Goal: Book appointment/travel/reservation

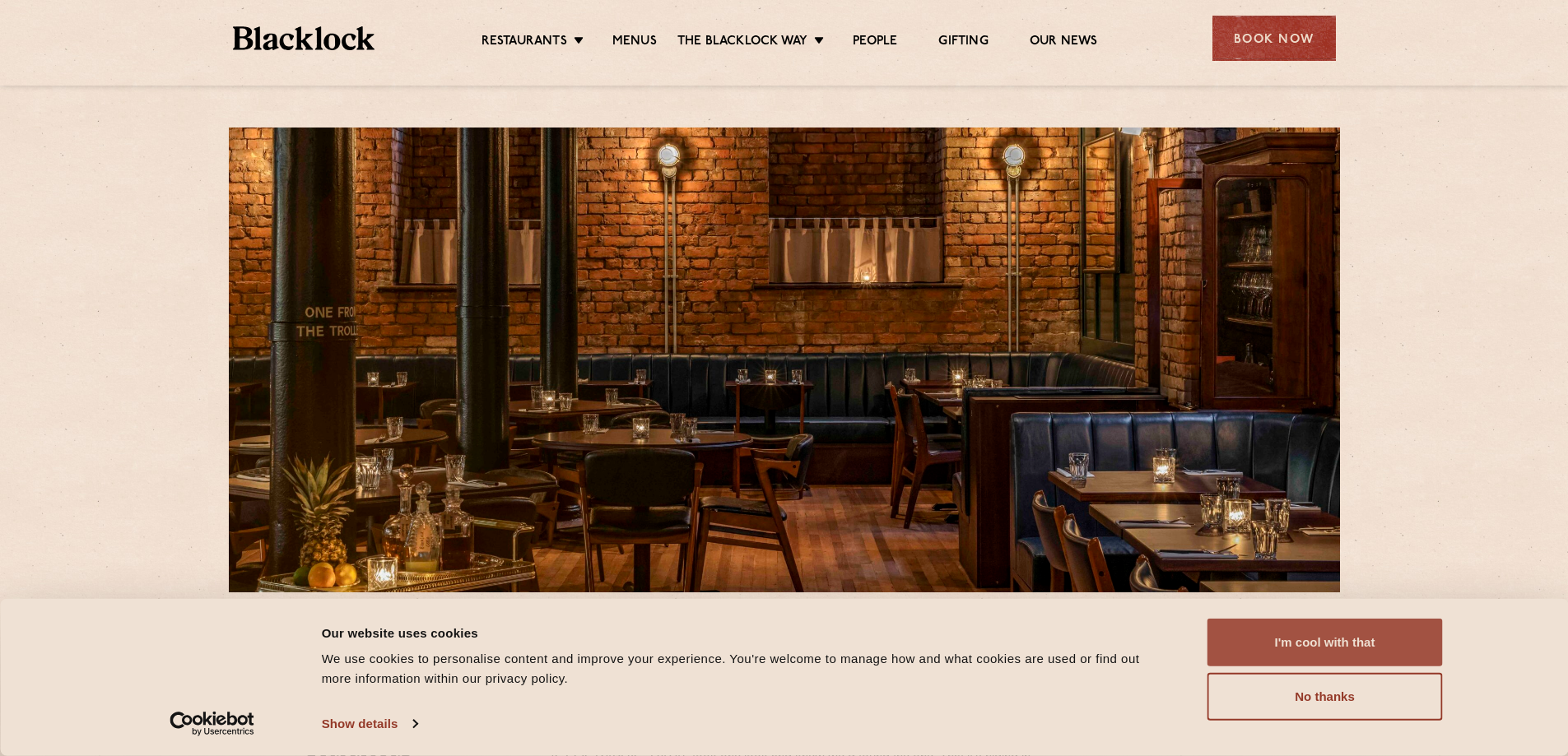
click at [1369, 647] on button "I'm cool with that" at bounding box center [1325, 642] width 235 height 48
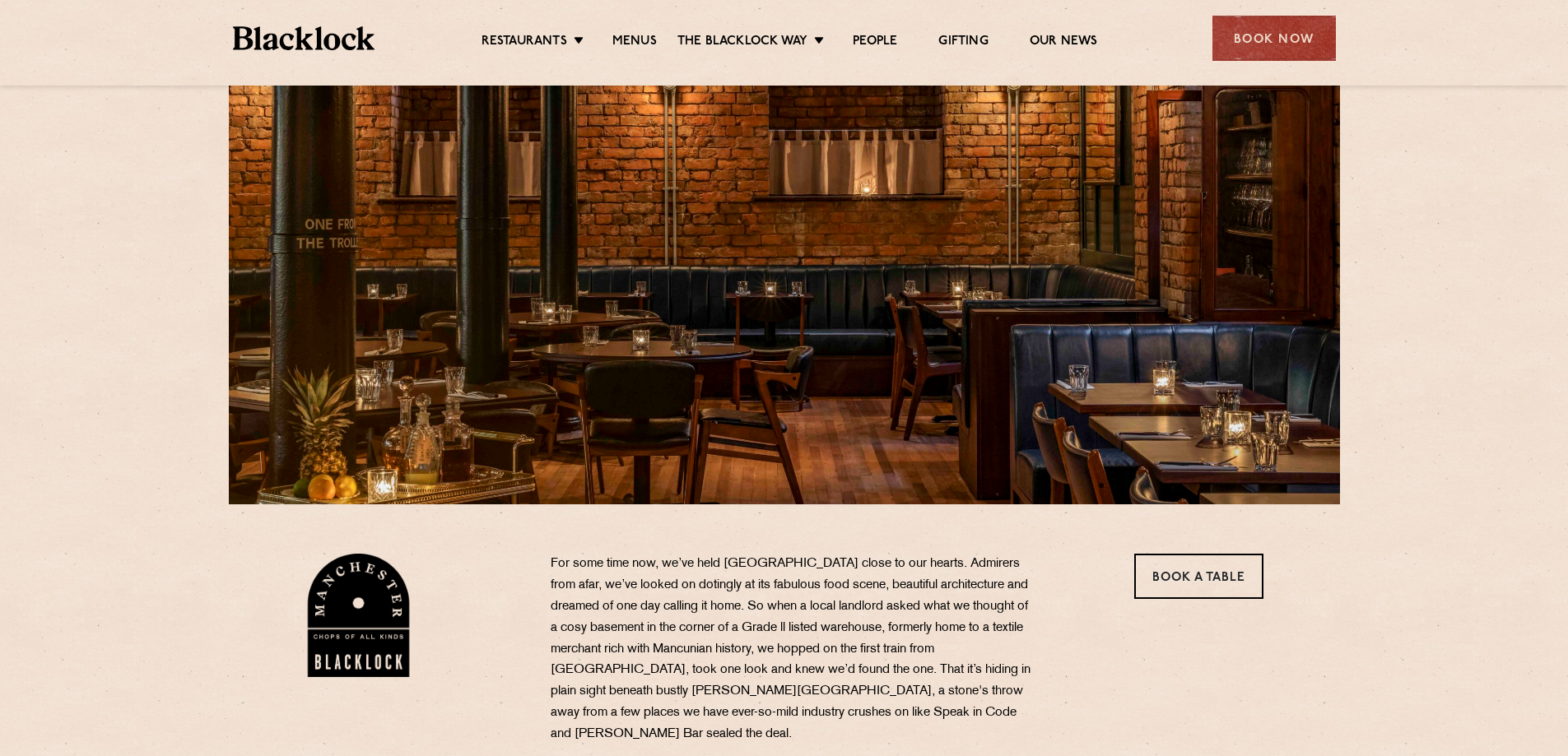
scroll to position [124, 0]
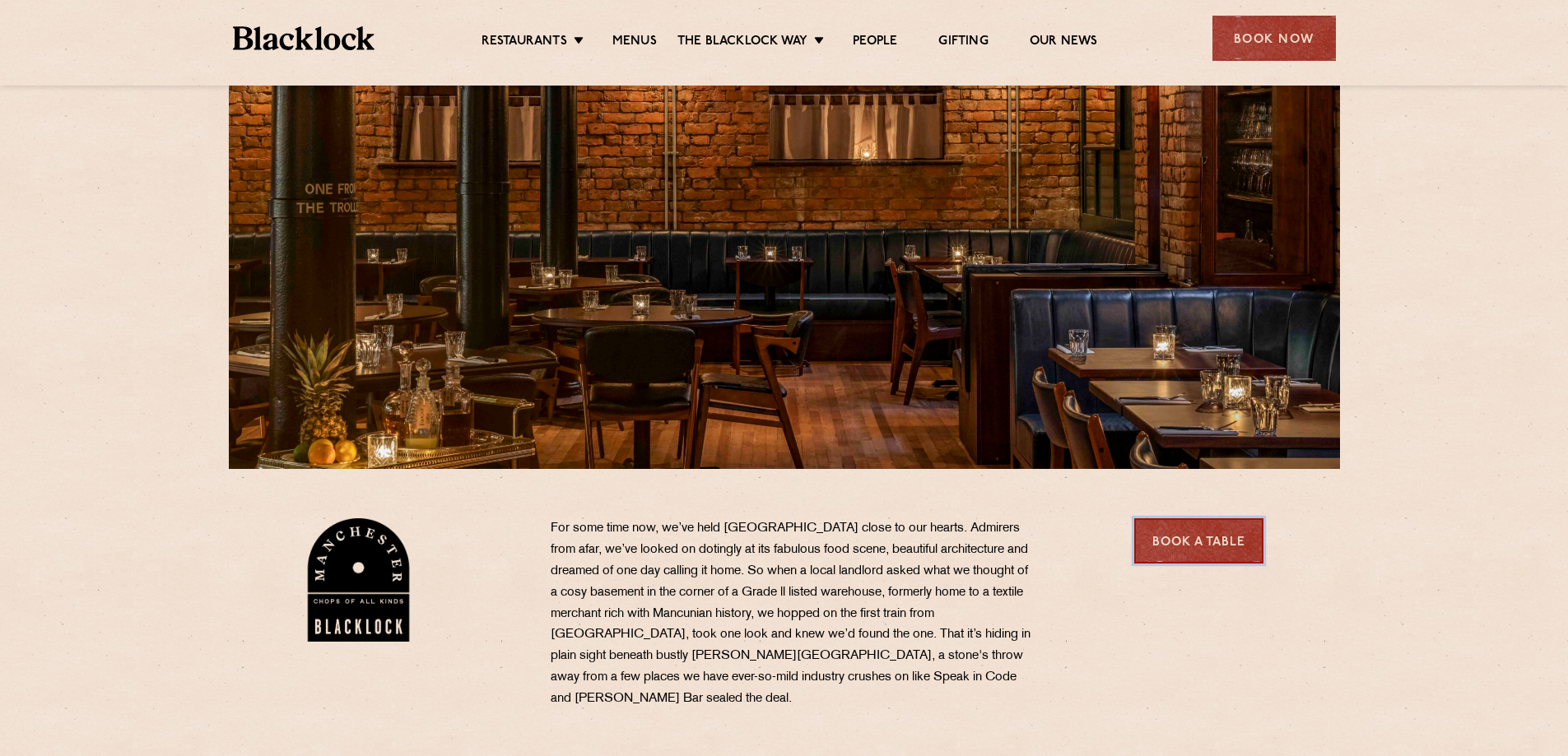
click at [1202, 540] on link "Book a Table" at bounding box center [1198, 541] width 129 height 45
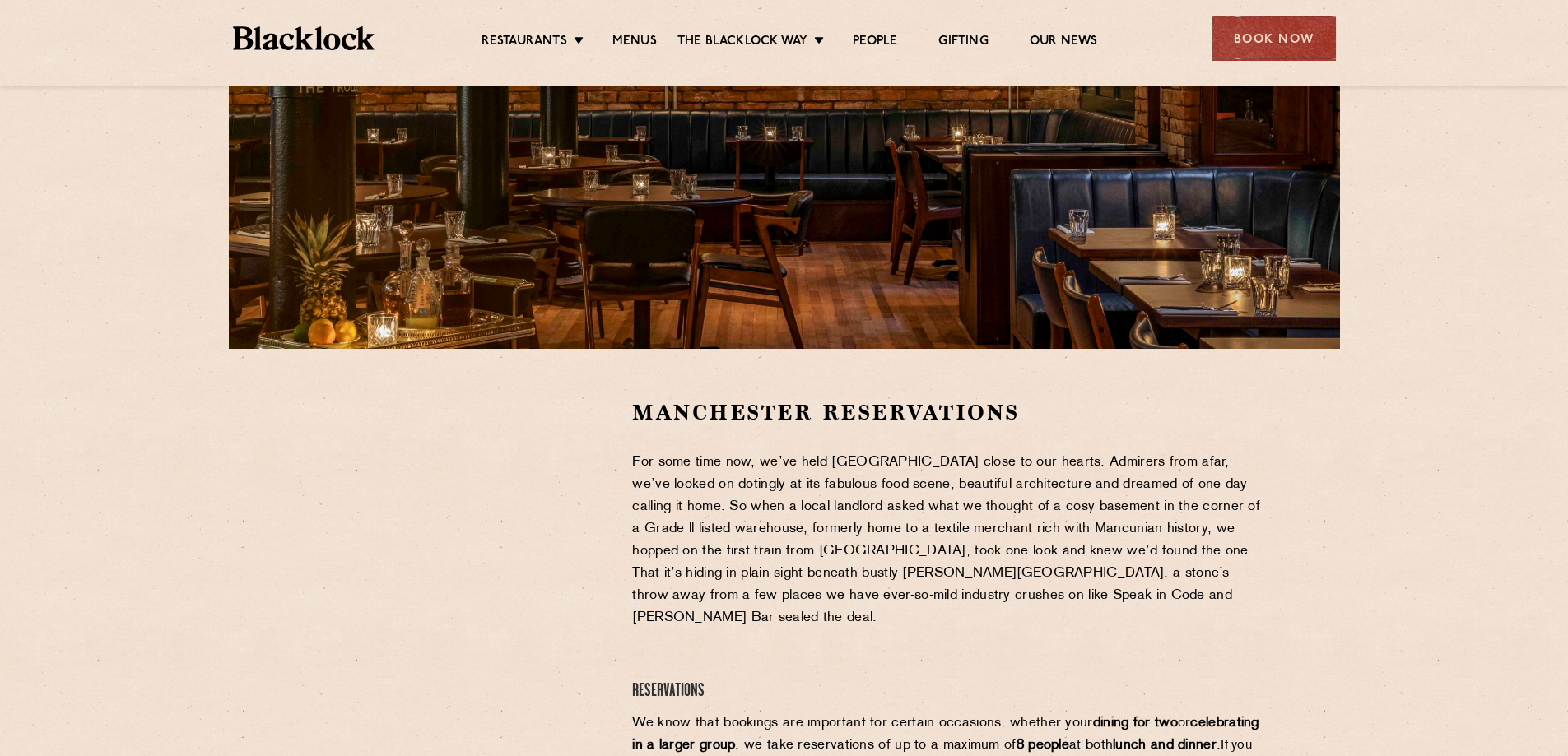
scroll to position [103, 0]
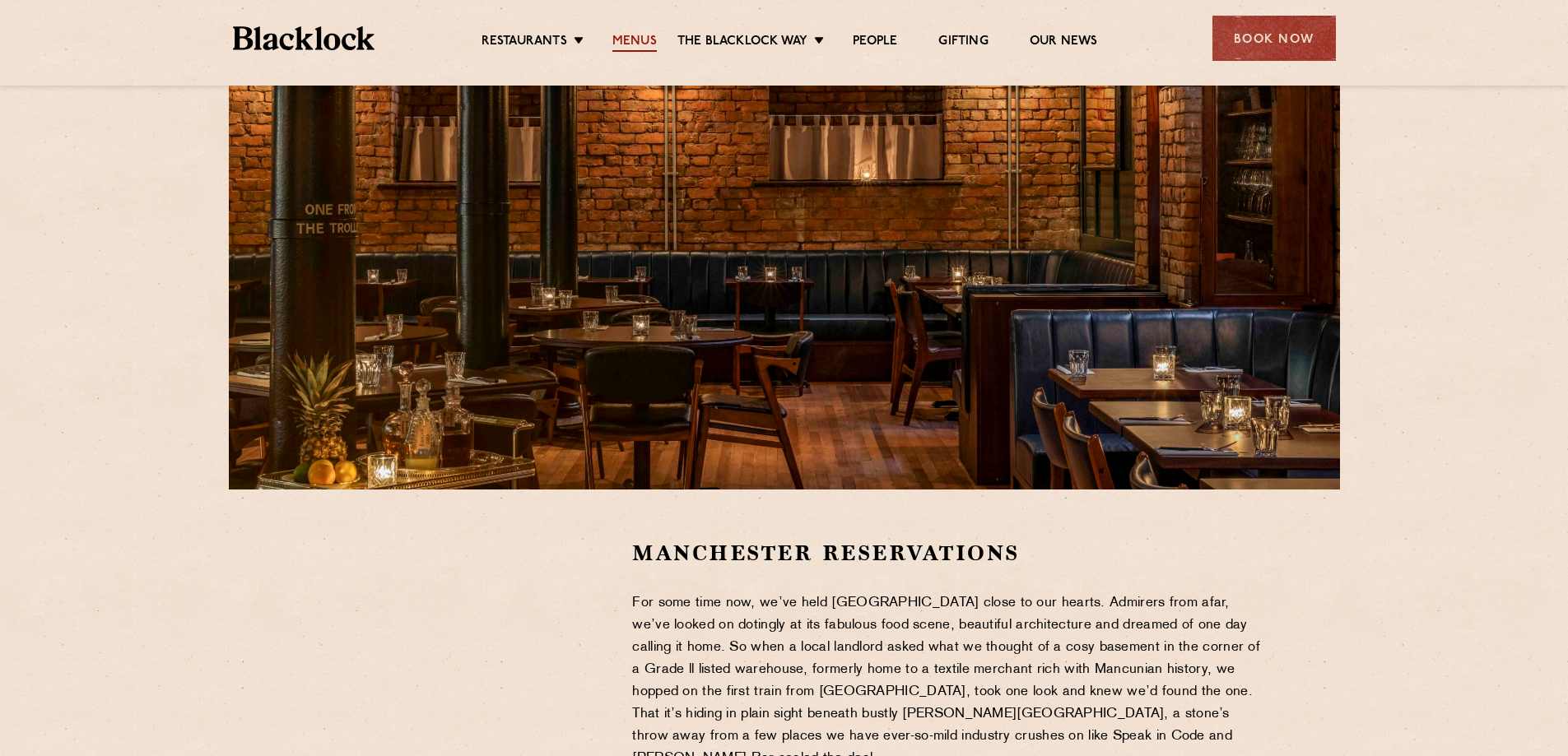
click at [644, 41] on link "Menus" at bounding box center [634, 42] width 44 height 18
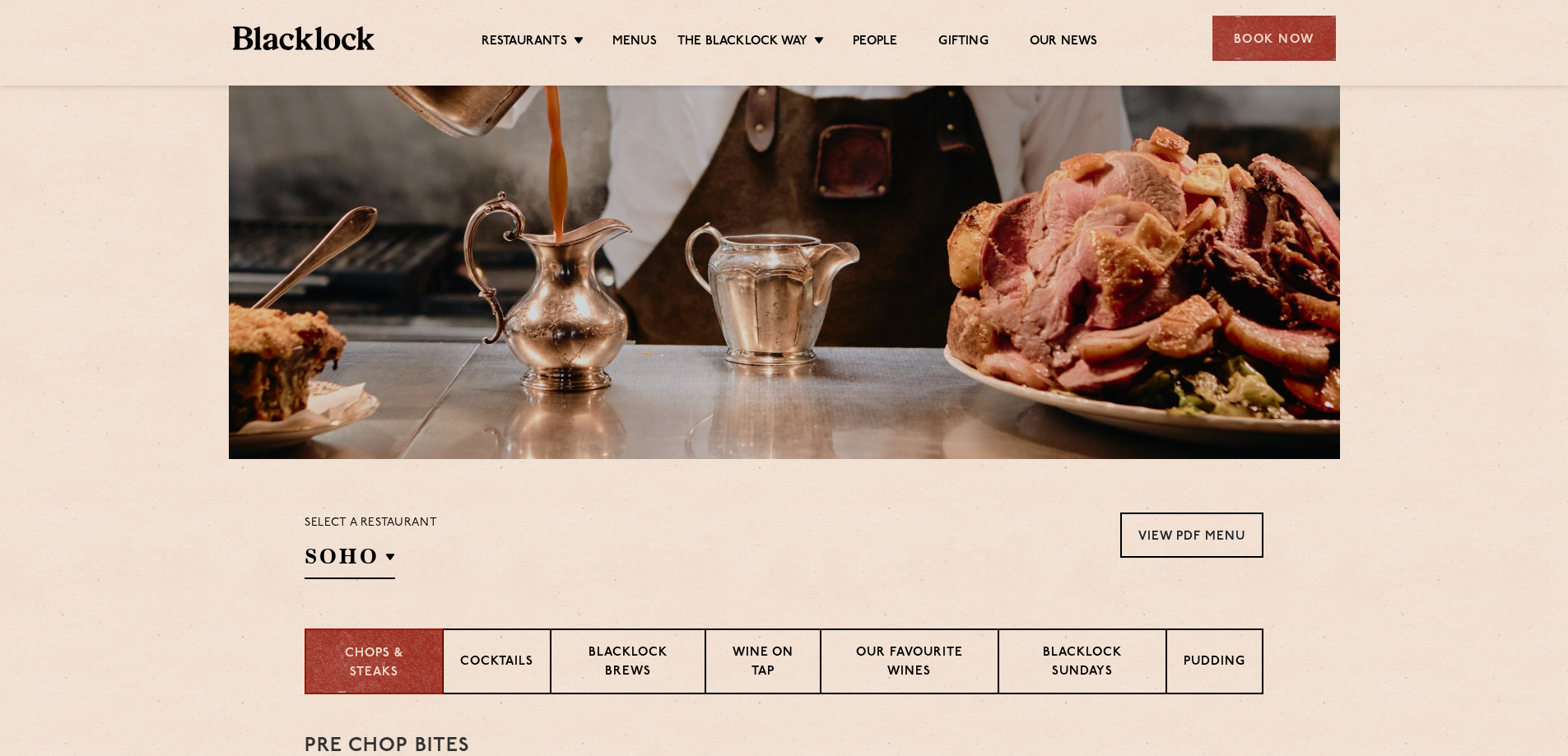
scroll to position [247, 0]
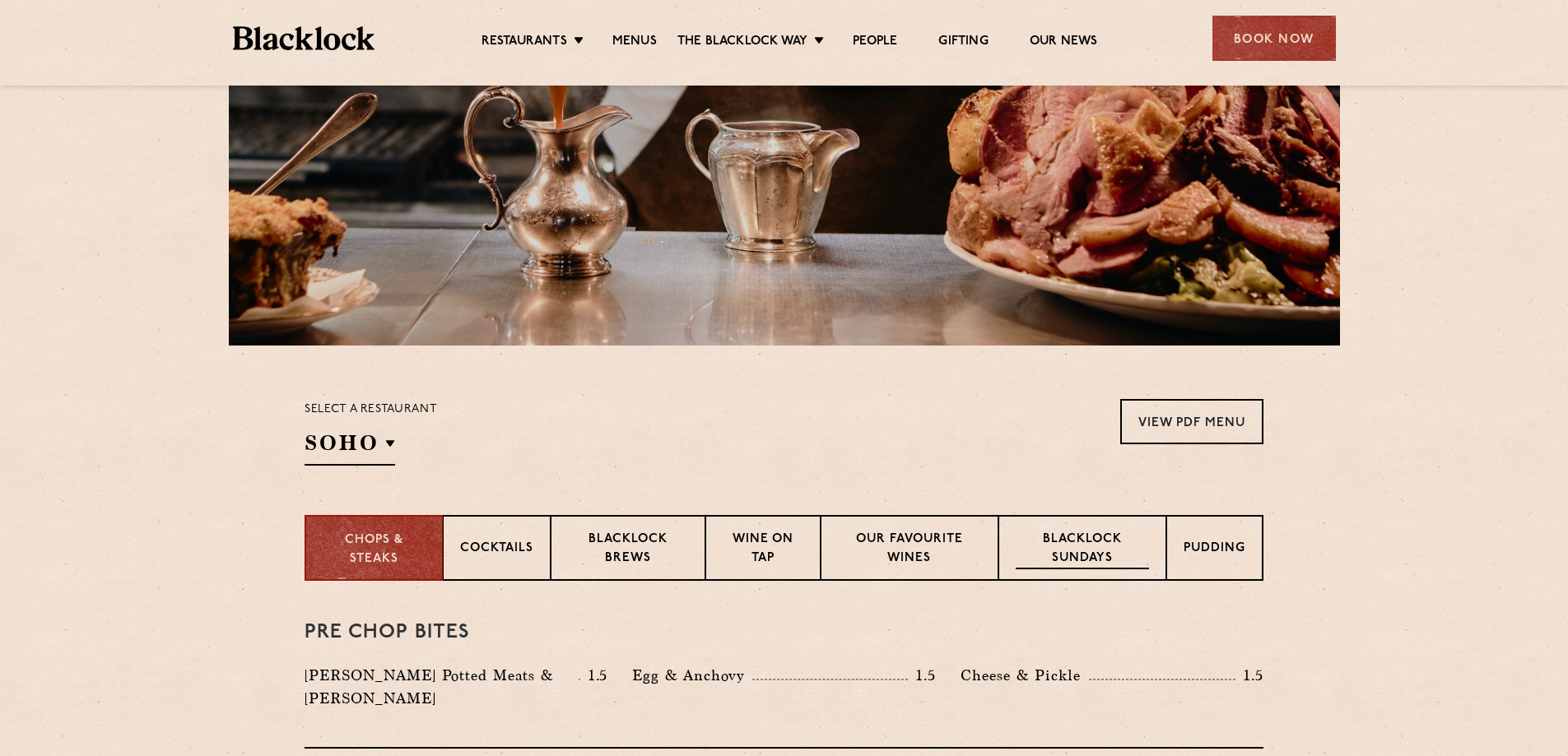
click at [1122, 555] on p "Blacklock Sundays" at bounding box center [1082, 549] width 133 height 38
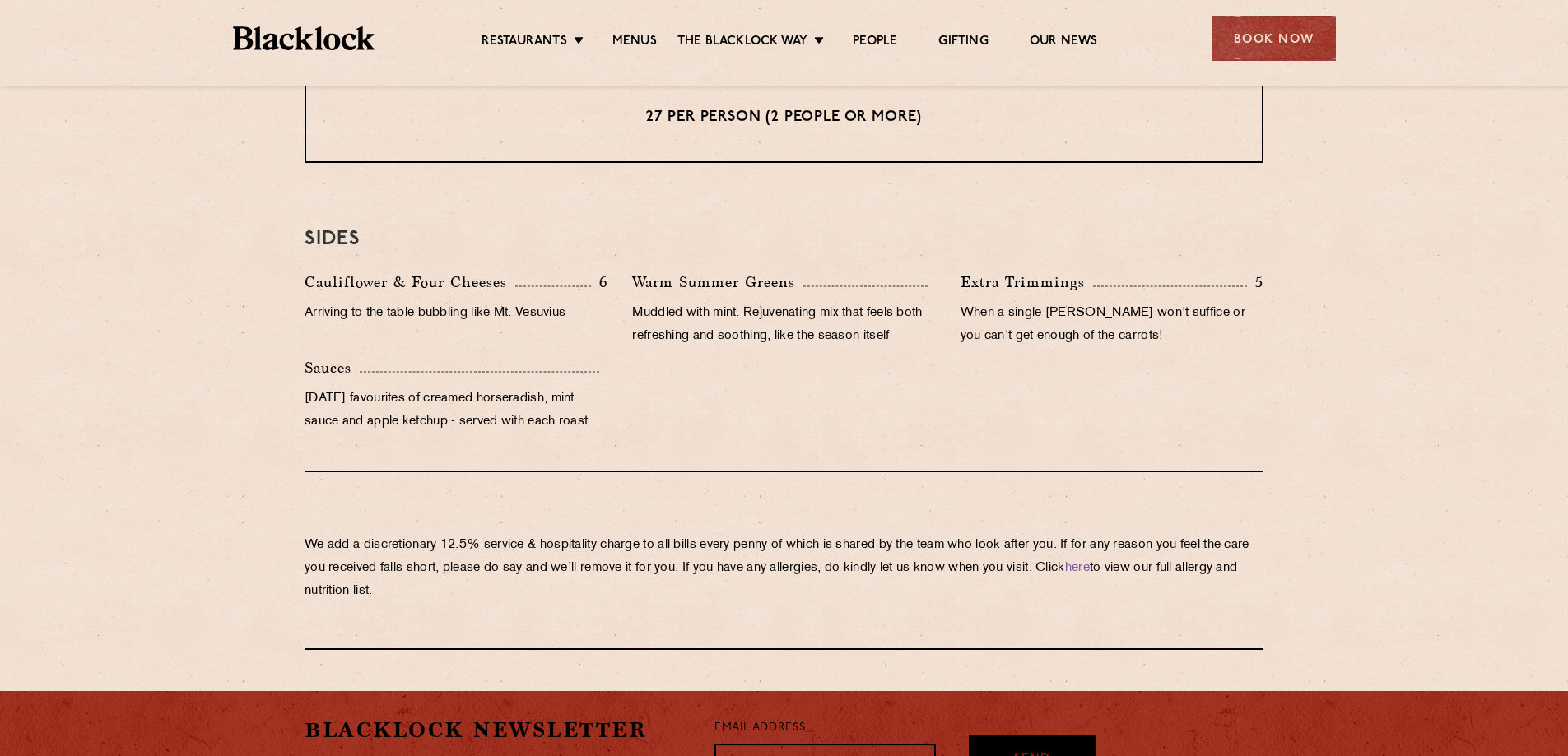
scroll to position [1604, 0]
